Goal: Task Accomplishment & Management: Manage account settings

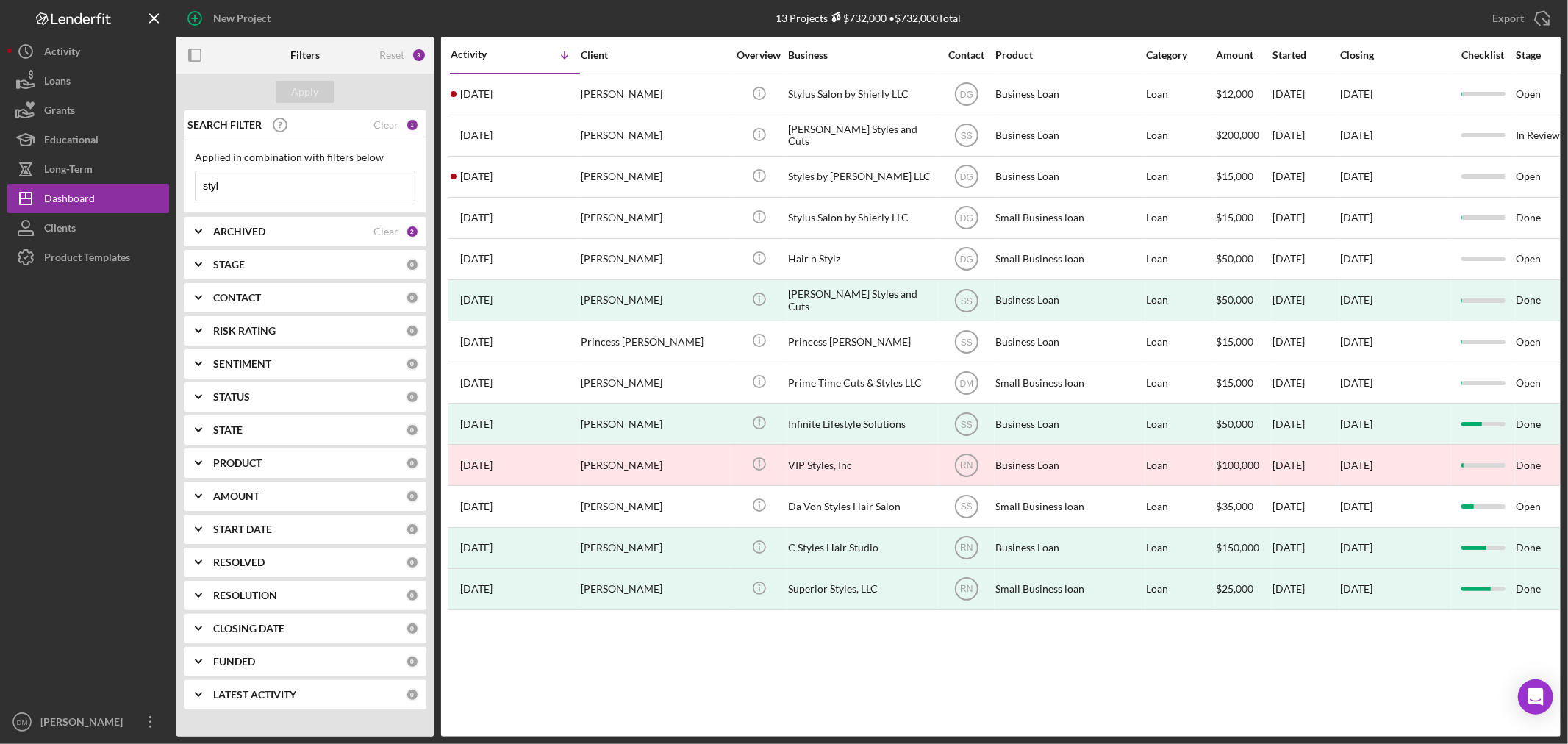
click at [256, 188] on input "styl" at bounding box center [305, 186] width 219 height 30
drag, startPoint x: 220, startPoint y: 182, endPoint x: 185, endPoint y: 188, distance: 35.5
click at [191, 185] on div "Applied in combination with filters below styl Icon/Menu Close" at bounding box center [305, 177] width 243 height 73
type input "[PERSON_NAME]"
click at [373, 231] on div "ARCHIVED" at bounding box center [293, 231] width 160 height 12
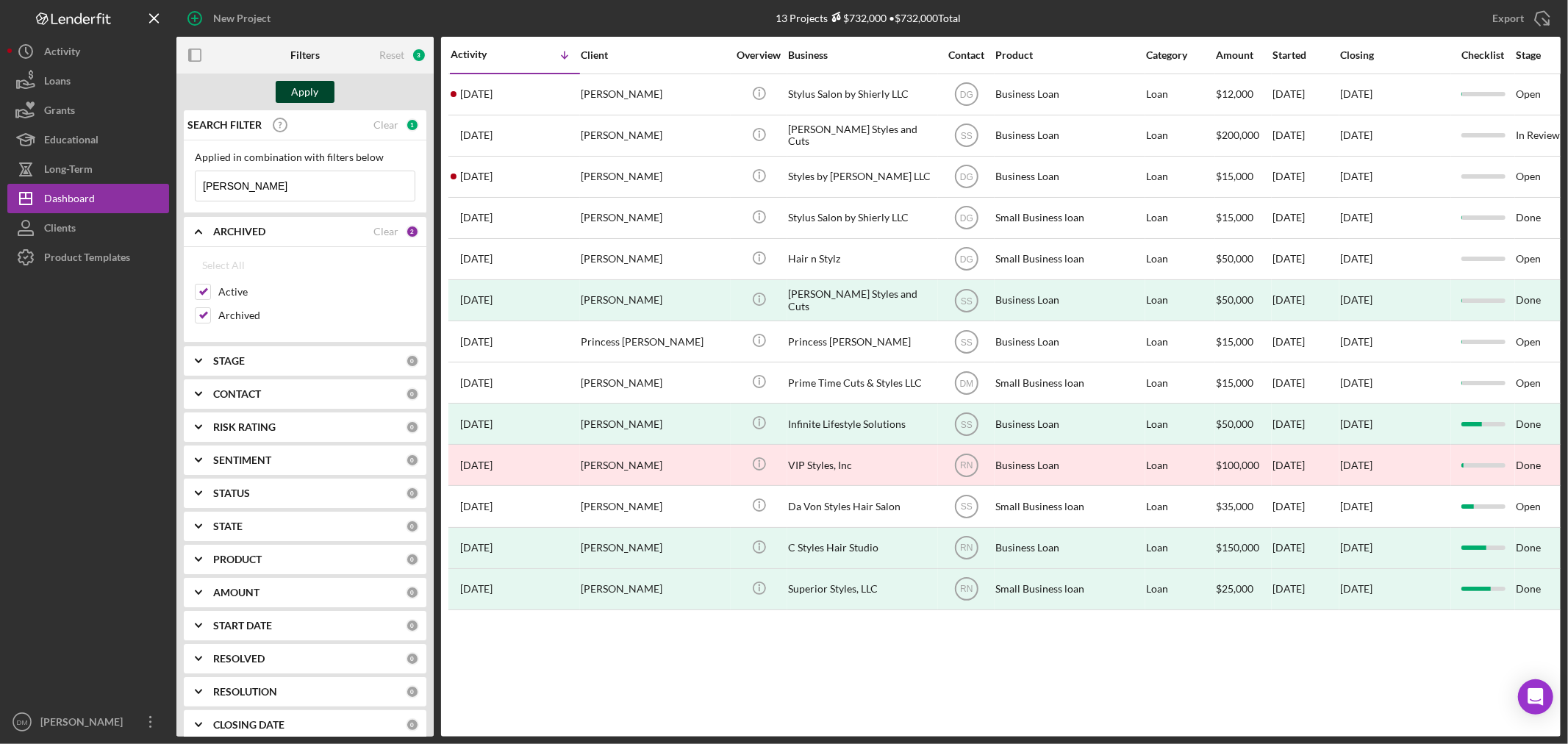
click at [309, 86] on div "Apply" at bounding box center [306, 92] width 27 height 22
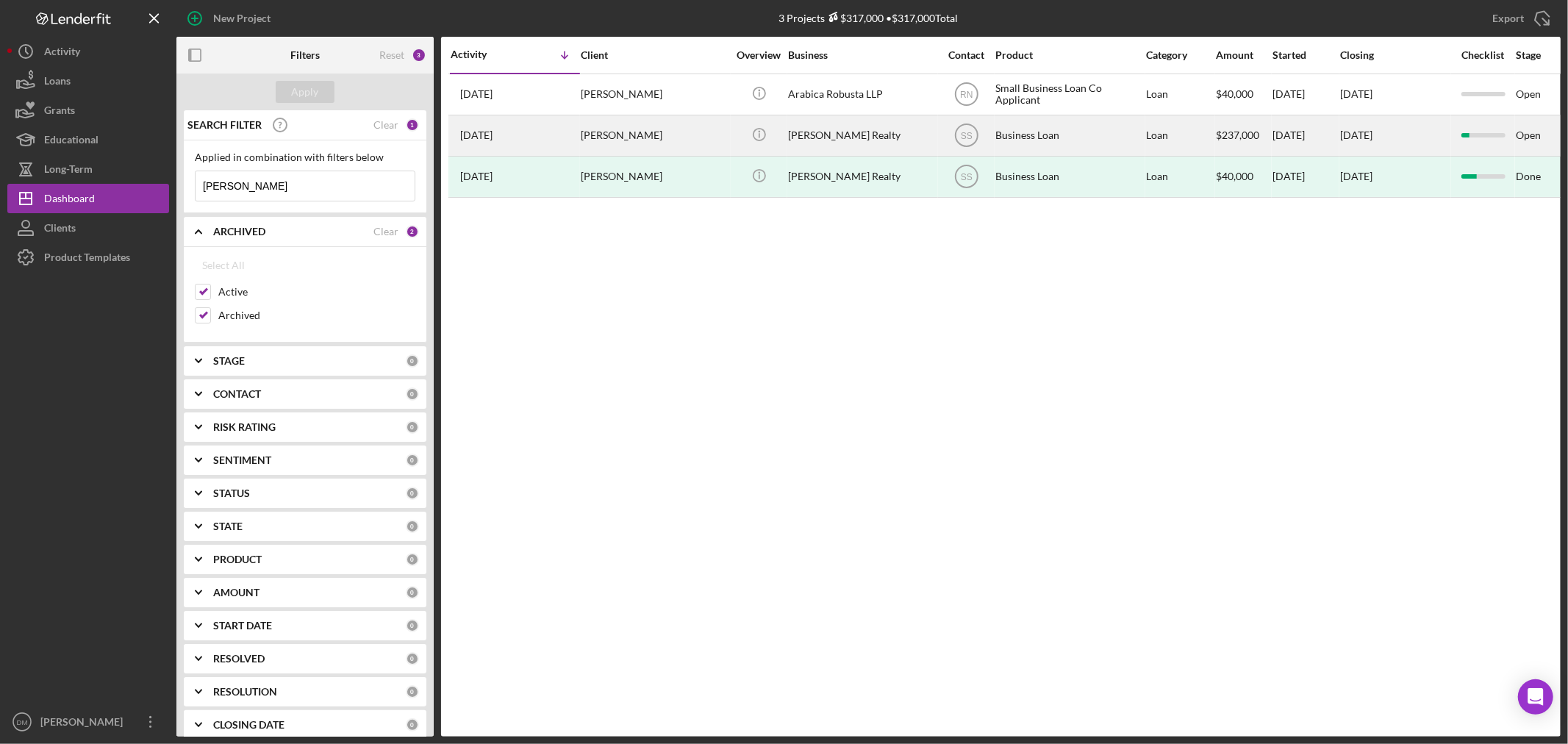
click at [726, 149] on div "[PERSON_NAME]" at bounding box center [654, 136] width 147 height 39
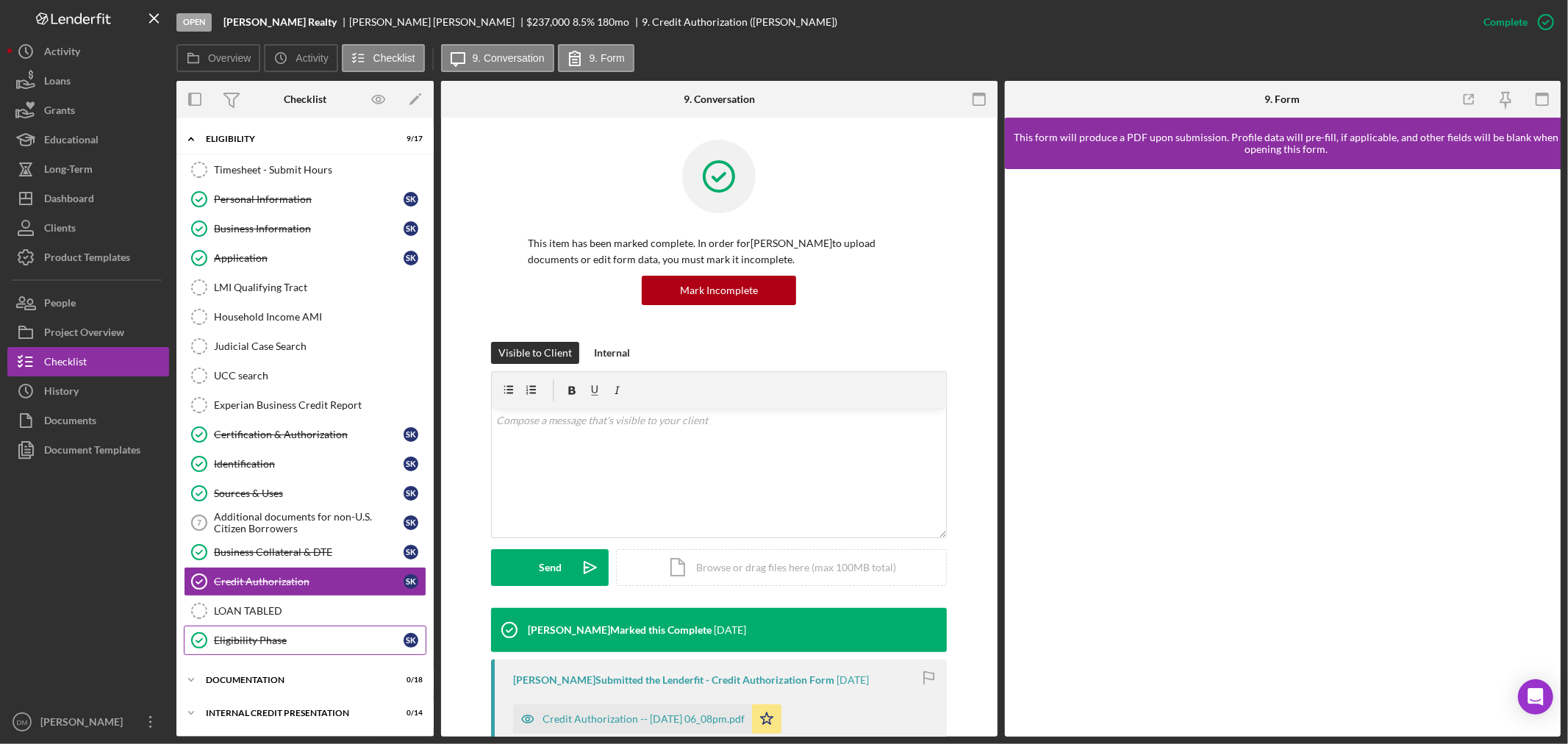
scroll to position [1, 0]
click at [243, 455] on link "Identification Identification S K" at bounding box center [305, 464] width 243 height 30
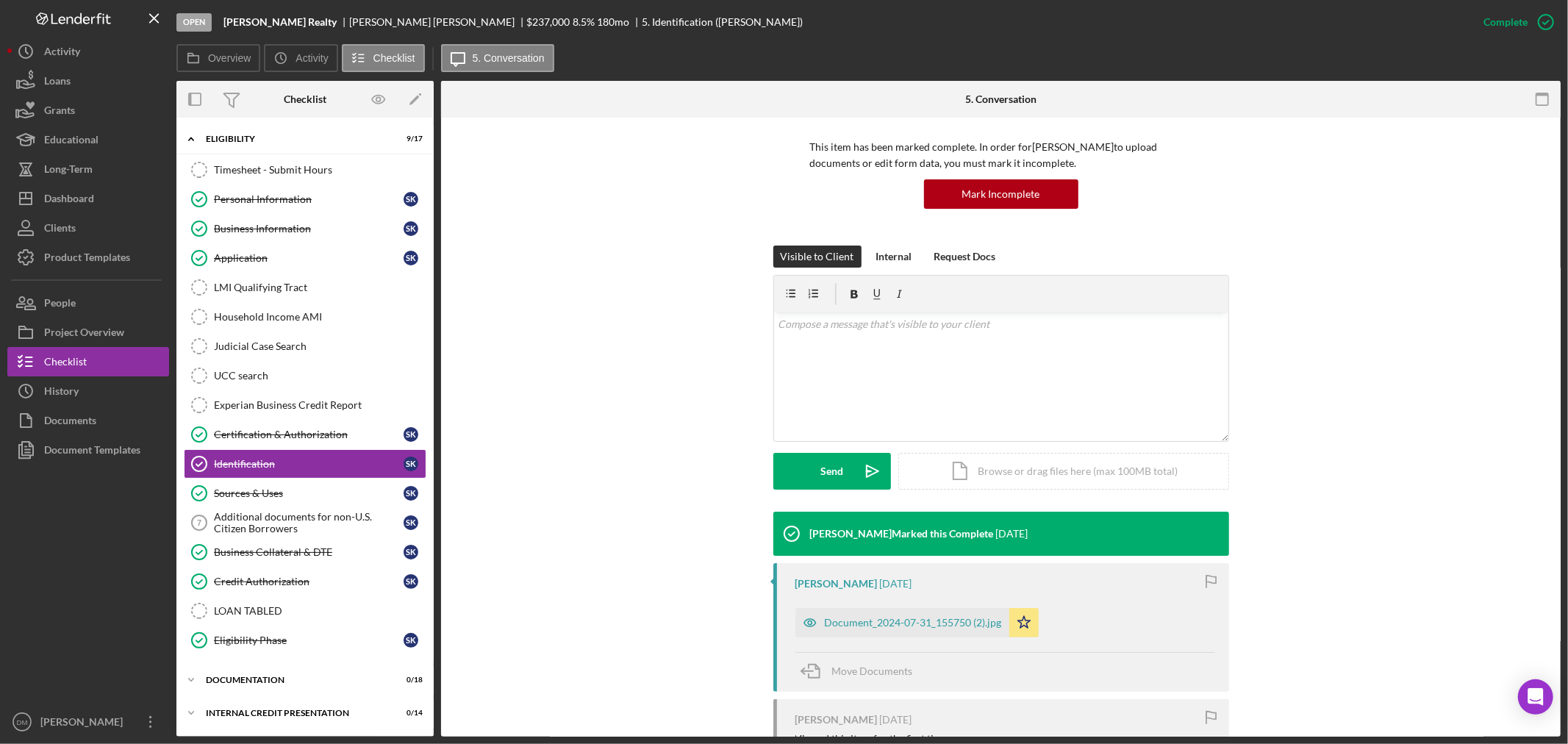
scroll to position [236, 0]
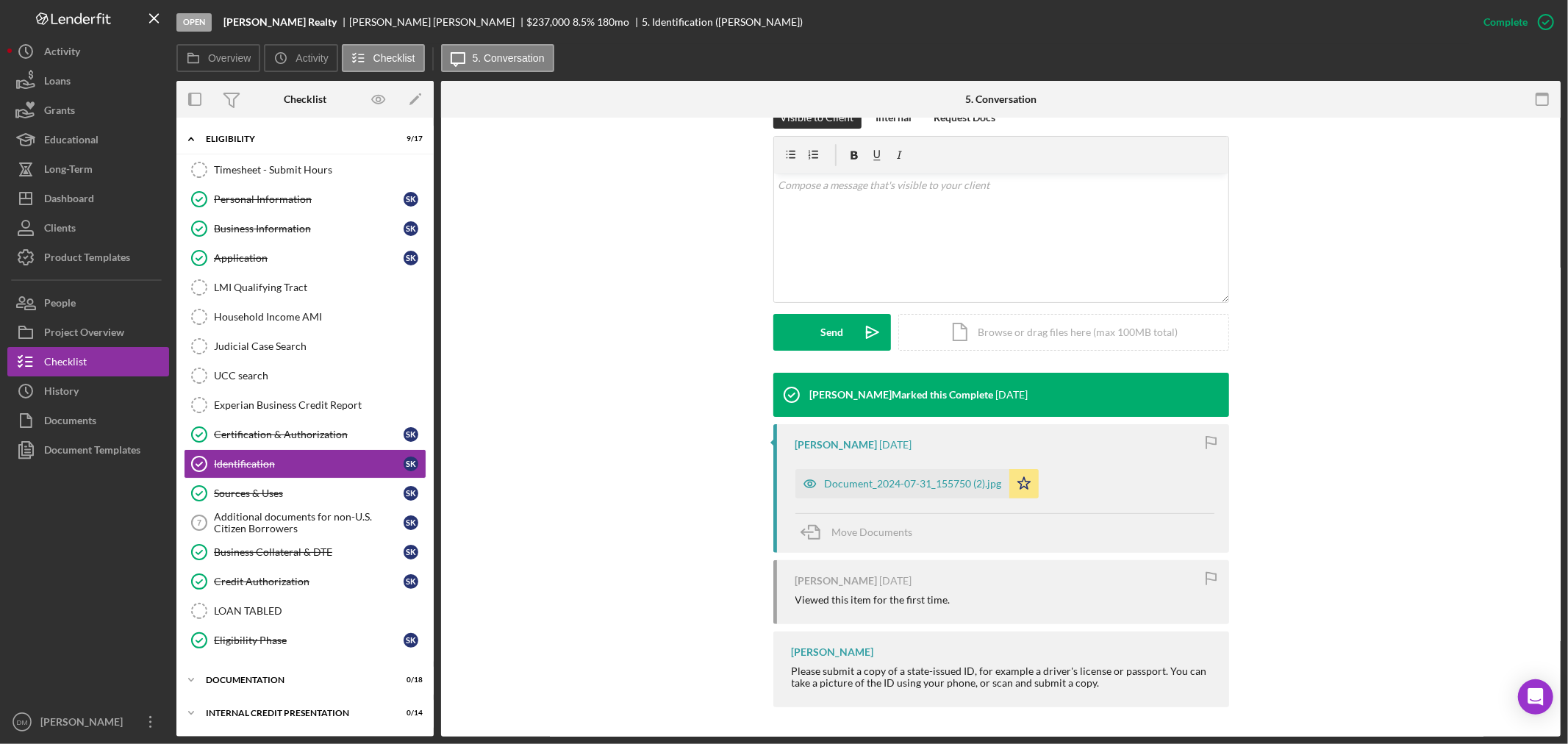
drag, startPoint x: 878, startPoint y: 475, endPoint x: 886, endPoint y: 475, distance: 8.0
click at [880, 475] on div "Document_2024-07-31_155750 (2).jpg" at bounding box center [903, 484] width 214 height 30
